Goal: Information Seeking & Learning: Learn about a topic

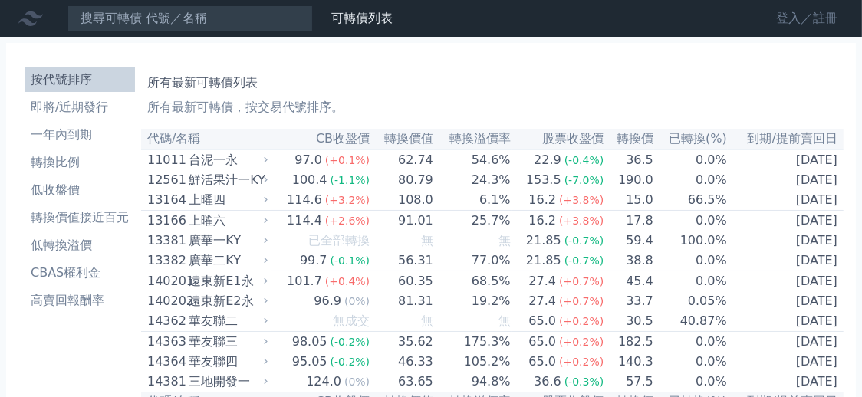
click at [788, 21] on link "登入／註冊" at bounding box center [807, 18] width 86 height 25
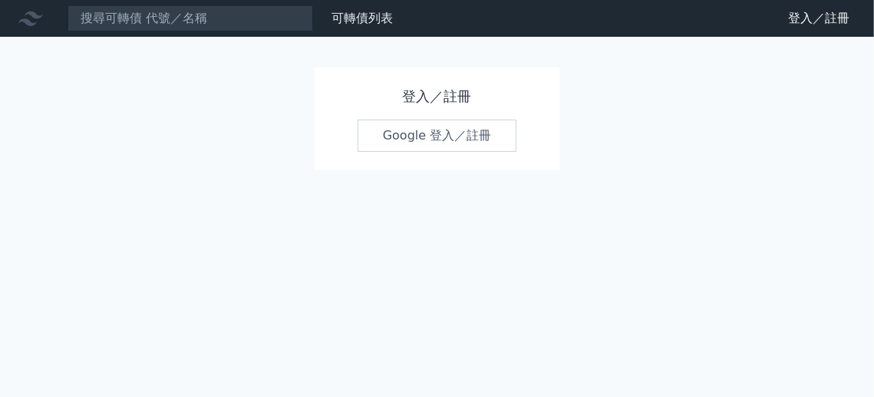
click at [430, 141] on link "Google 登入／註冊" at bounding box center [437, 136] width 160 height 32
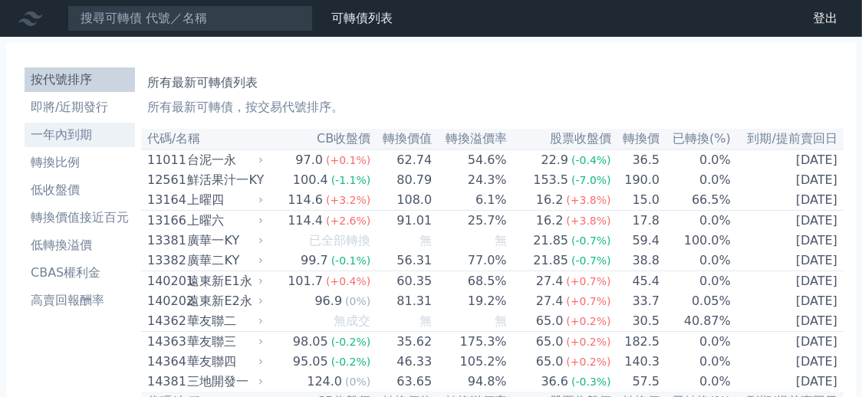
click at [69, 128] on li "一年內到期" at bounding box center [80, 135] width 110 height 18
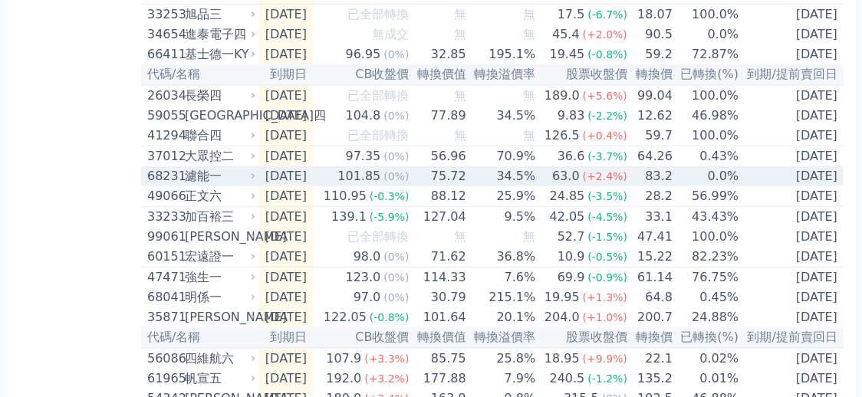
scroll to position [1303, 0]
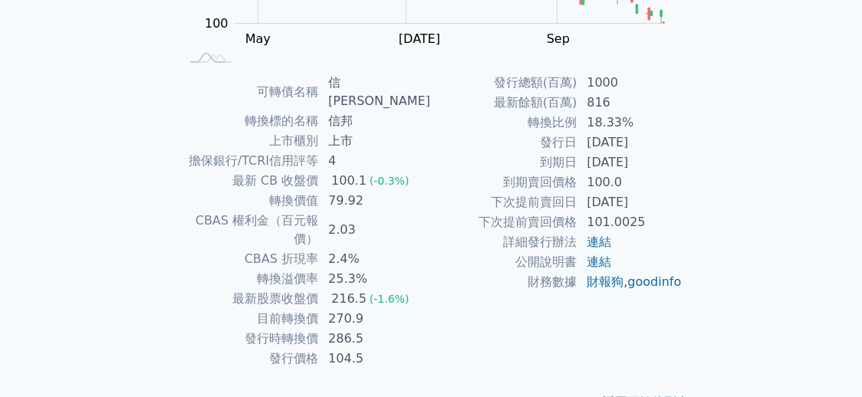
scroll to position [312, 0]
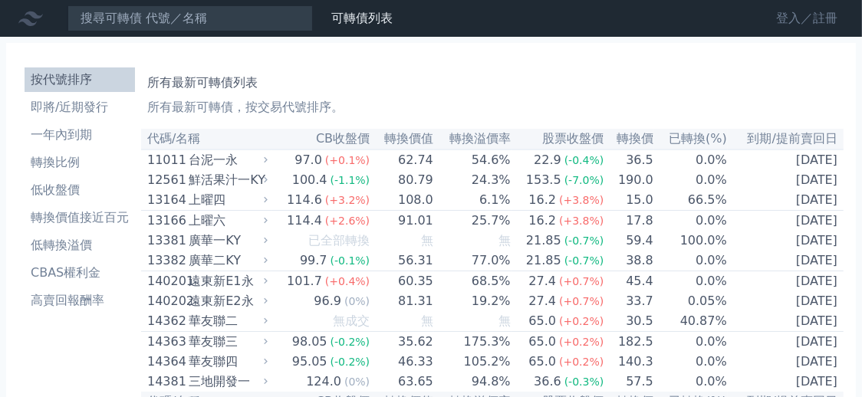
click at [797, 21] on link "登入／註冊" at bounding box center [807, 18] width 86 height 25
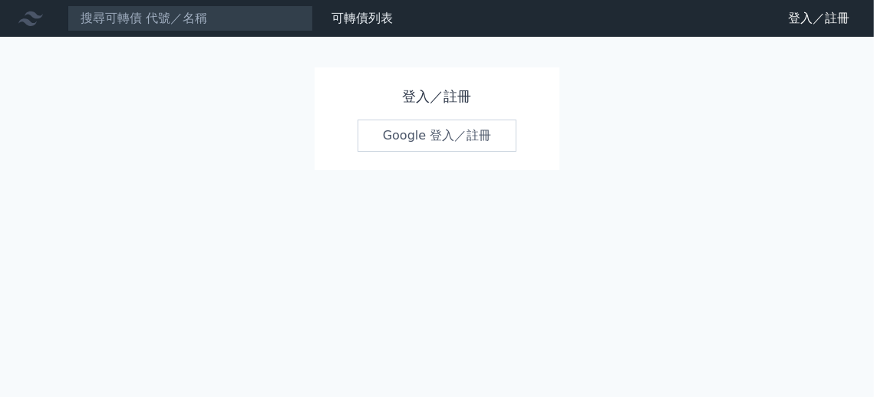
click at [435, 134] on link "Google 登入／註冊" at bounding box center [437, 136] width 160 height 32
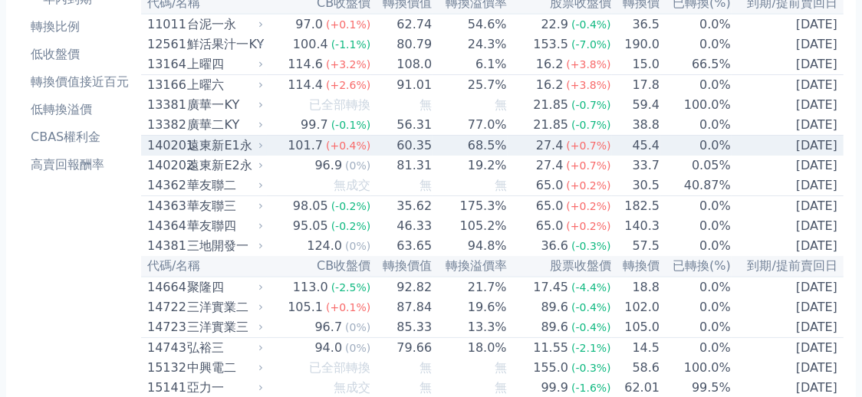
scroll to position [230, 0]
